Goal: Task Accomplishment & Management: Manage account settings

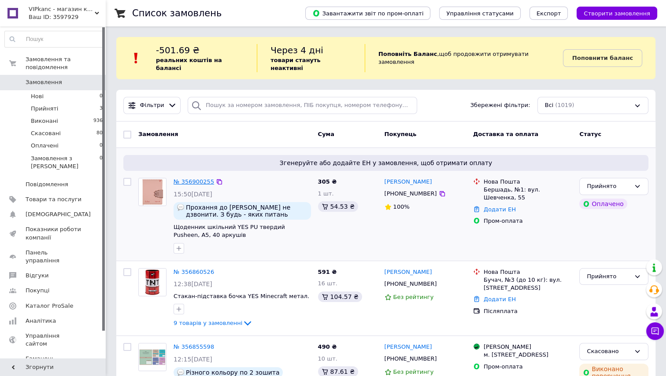
click at [196, 178] on link "№ 356900255" at bounding box center [194, 181] width 41 height 7
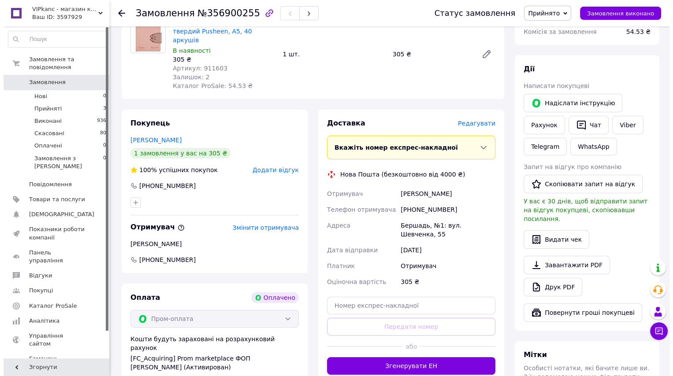
scroll to position [200, 0]
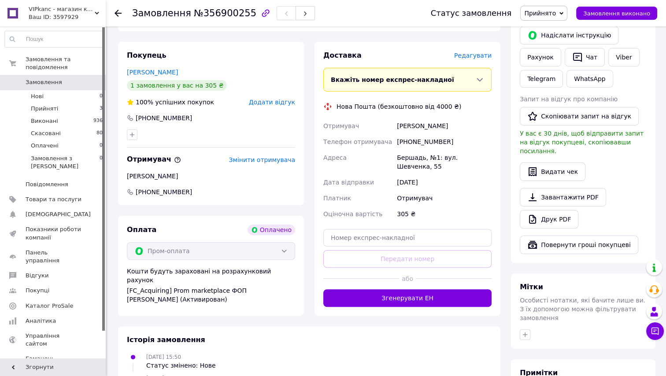
click at [484, 52] on span "Редагувати" at bounding box center [472, 55] width 37 height 7
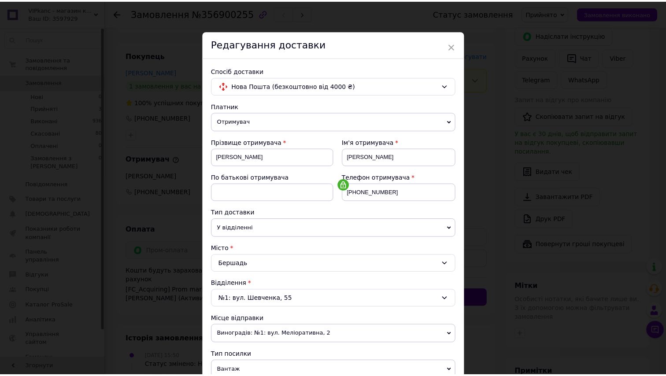
scroll to position [207, 0]
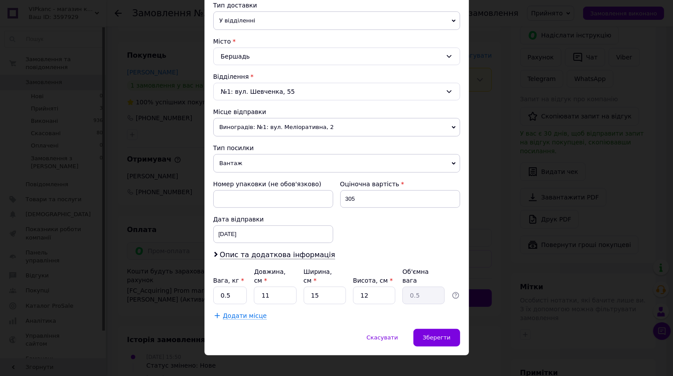
click at [328, 163] on span "Вантаж" at bounding box center [336, 163] width 247 height 19
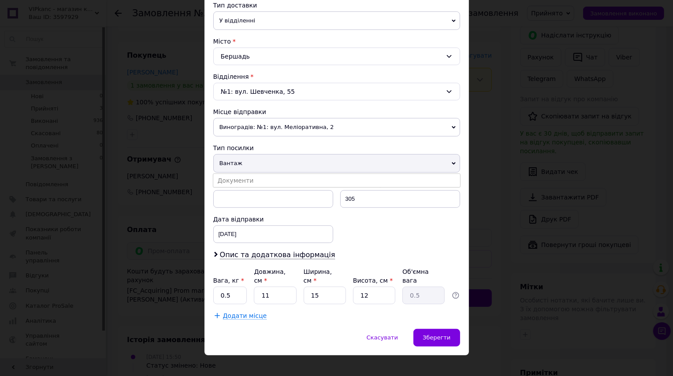
click at [322, 177] on li "Документи" at bounding box center [336, 180] width 247 height 13
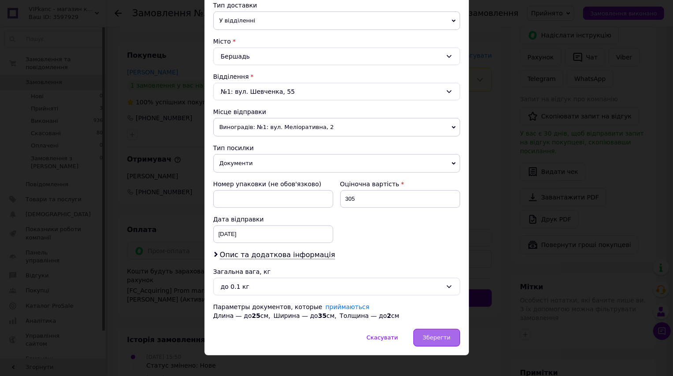
click at [435, 344] on div "Зберегти" at bounding box center [436, 338] width 46 height 18
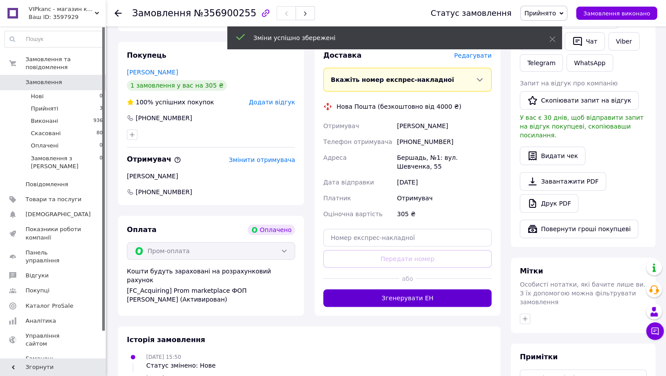
click at [430, 289] on button "Згенерувати ЕН" at bounding box center [407, 298] width 168 height 18
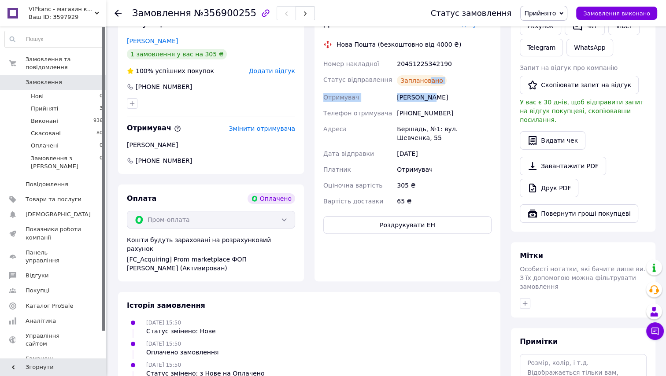
scroll to position [240, 0]
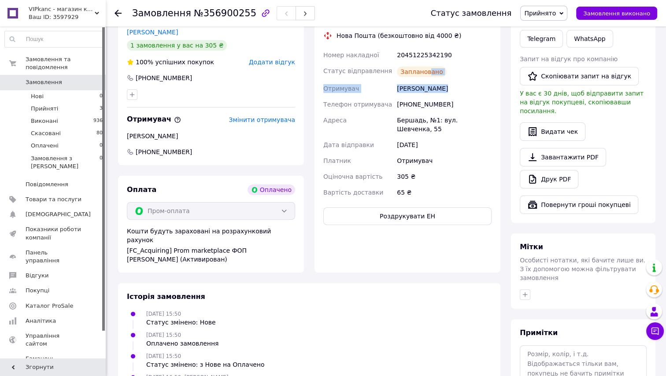
drag, startPoint x: 426, startPoint y: 79, endPoint x: 439, endPoint y: 80, distance: 12.8
click at [439, 80] on div "Номер накладної 20451225342190 Статус відправлення Заплановано Отримувач [PERSO…" at bounding box center [408, 123] width 172 height 153
click at [458, 63] on div "Заплановано" at bounding box center [444, 72] width 98 height 18
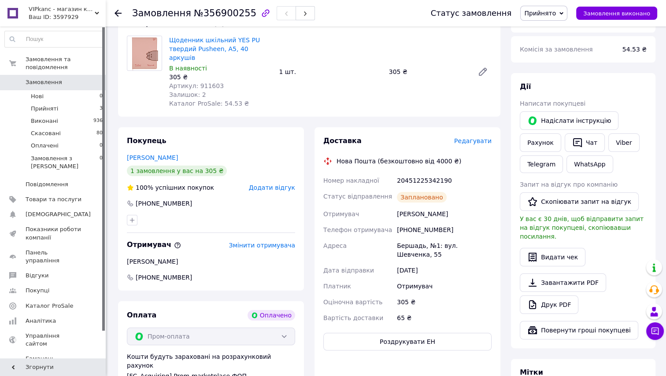
scroll to position [120, 0]
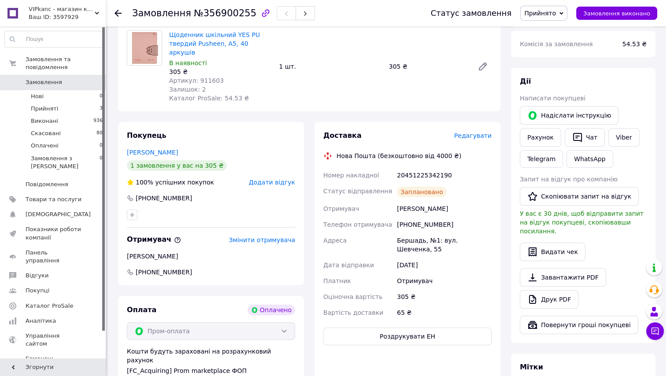
click at [115, 7] on div at bounding box center [124, 13] width 18 height 26
click at [117, 12] on icon at bounding box center [118, 13] width 7 height 7
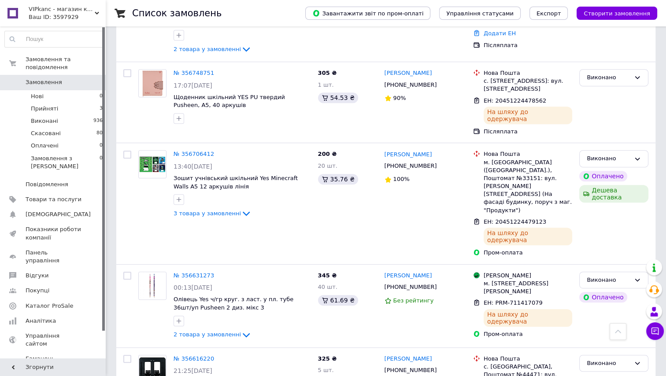
scroll to position [320, 0]
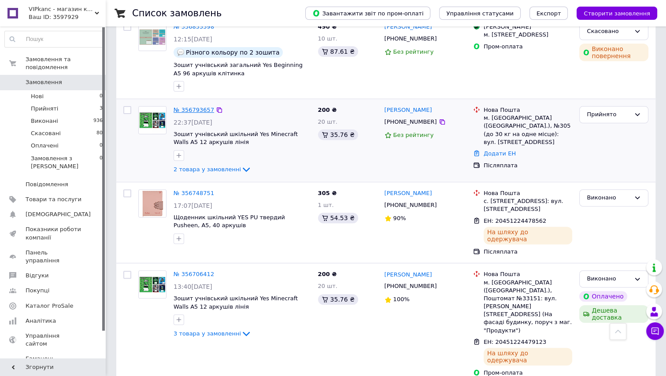
click at [194, 107] on link "№ 356793657" at bounding box center [194, 110] width 41 height 7
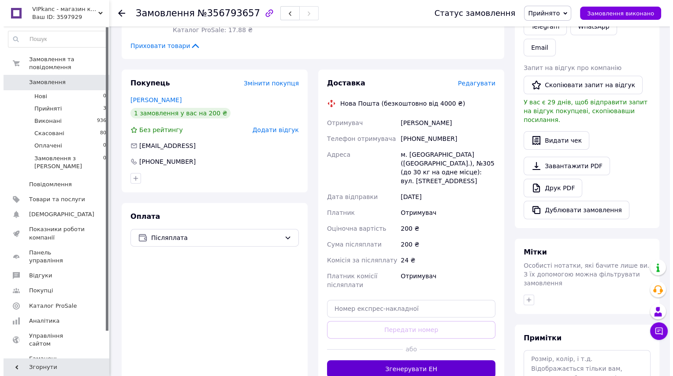
scroll to position [214, 0]
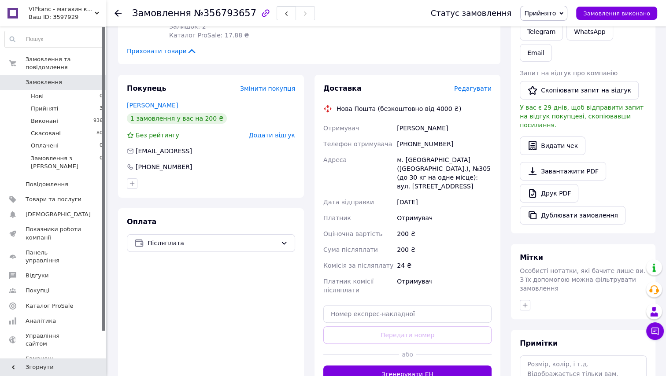
click at [482, 85] on span "Редагувати" at bounding box center [472, 88] width 37 height 7
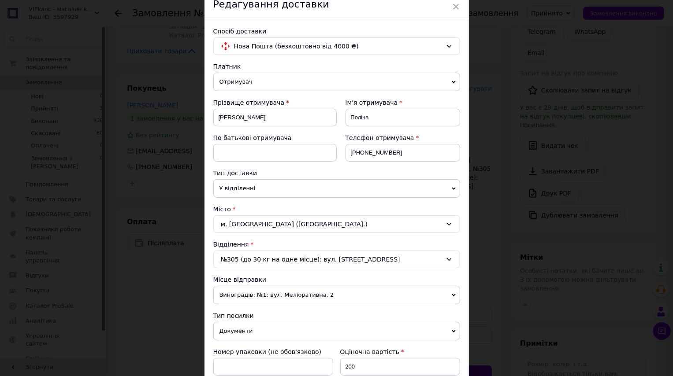
scroll to position [303, 0]
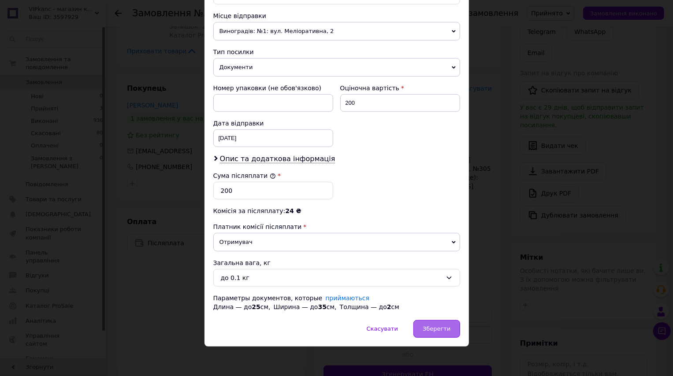
click at [425, 329] on div "Зберегти" at bounding box center [436, 329] width 46 height 18
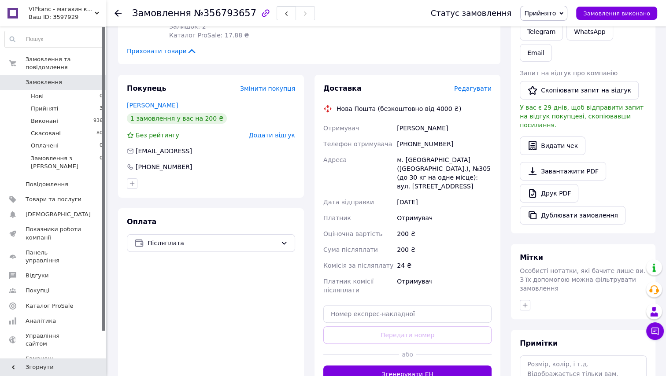
click at [478, 85] on span "Редагувати" at bounding box center [472, 88] width 37 height 7
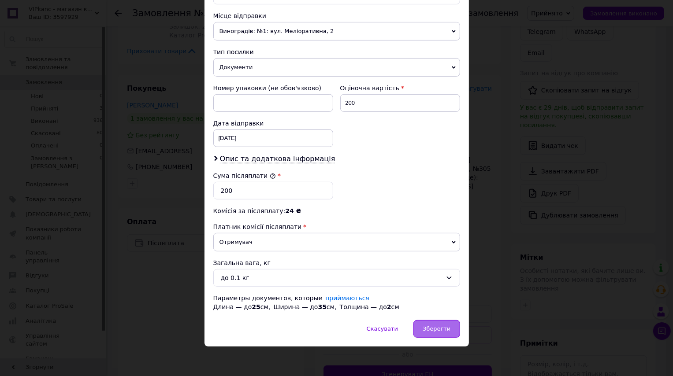
click at [433, 320] on div "Зберегти" at bounding box center [436, 329] width 46 height 18
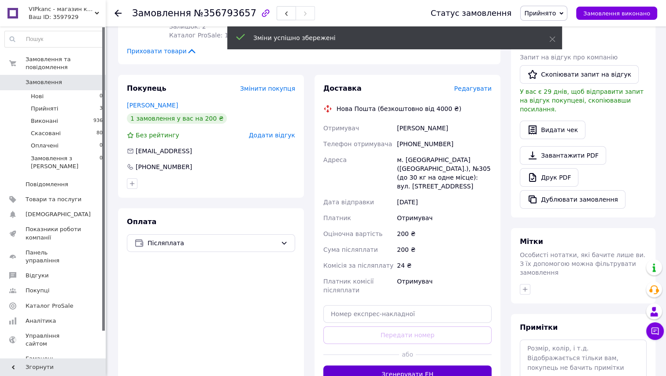
click at [427, 366] on button "Згенерувати ЕН" at bounding box center [407, 375] width 168 height 18
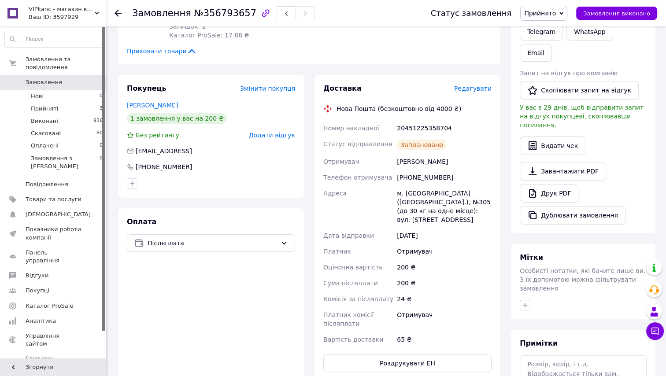
click at [116, 13] on use at bounding box center [118, 13] width 7 height 7
